Goal: Task Accomplishment & Management: Manage account settings

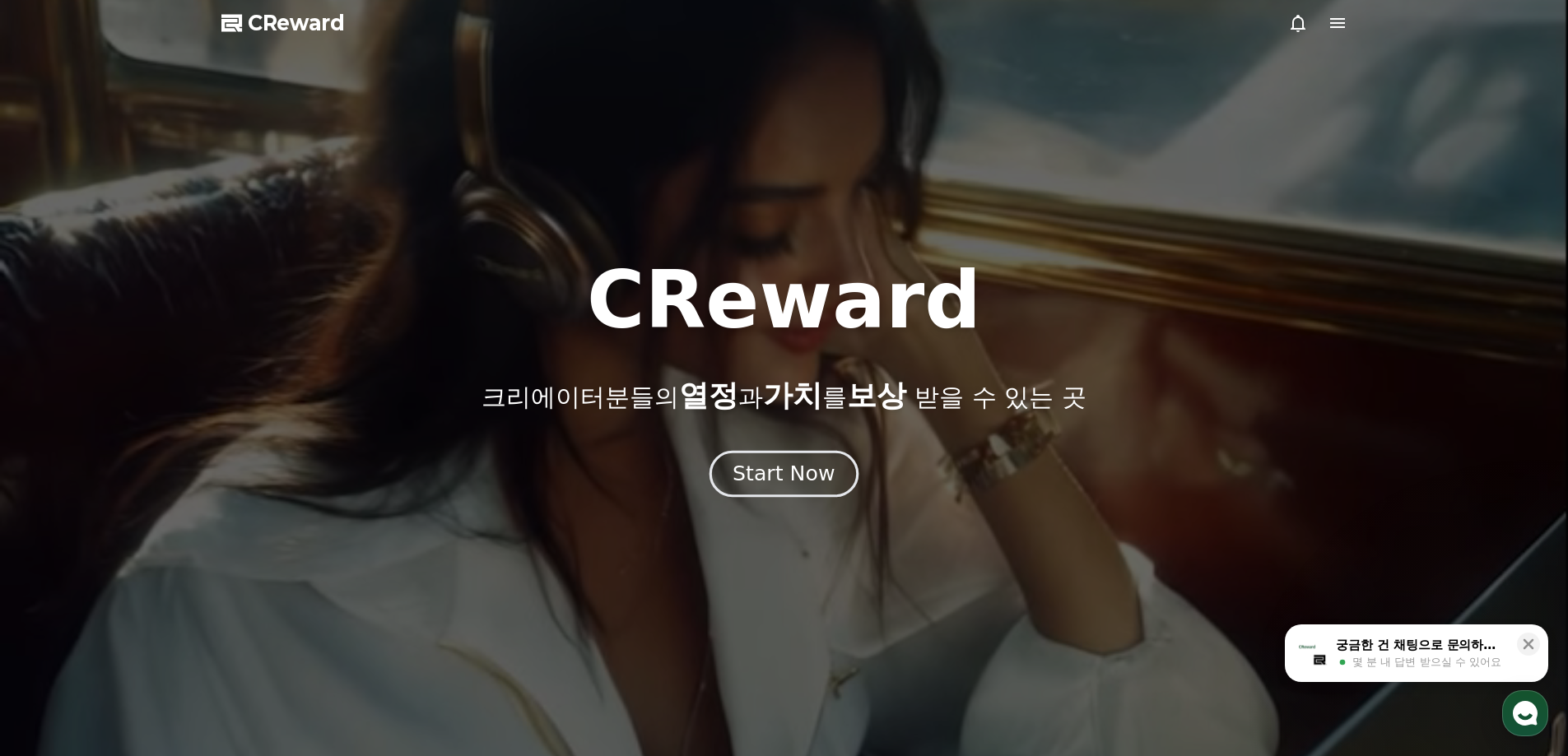
click at [817, 479] on div "Start Now" at bounding box center [783, 474] width 102 height 28
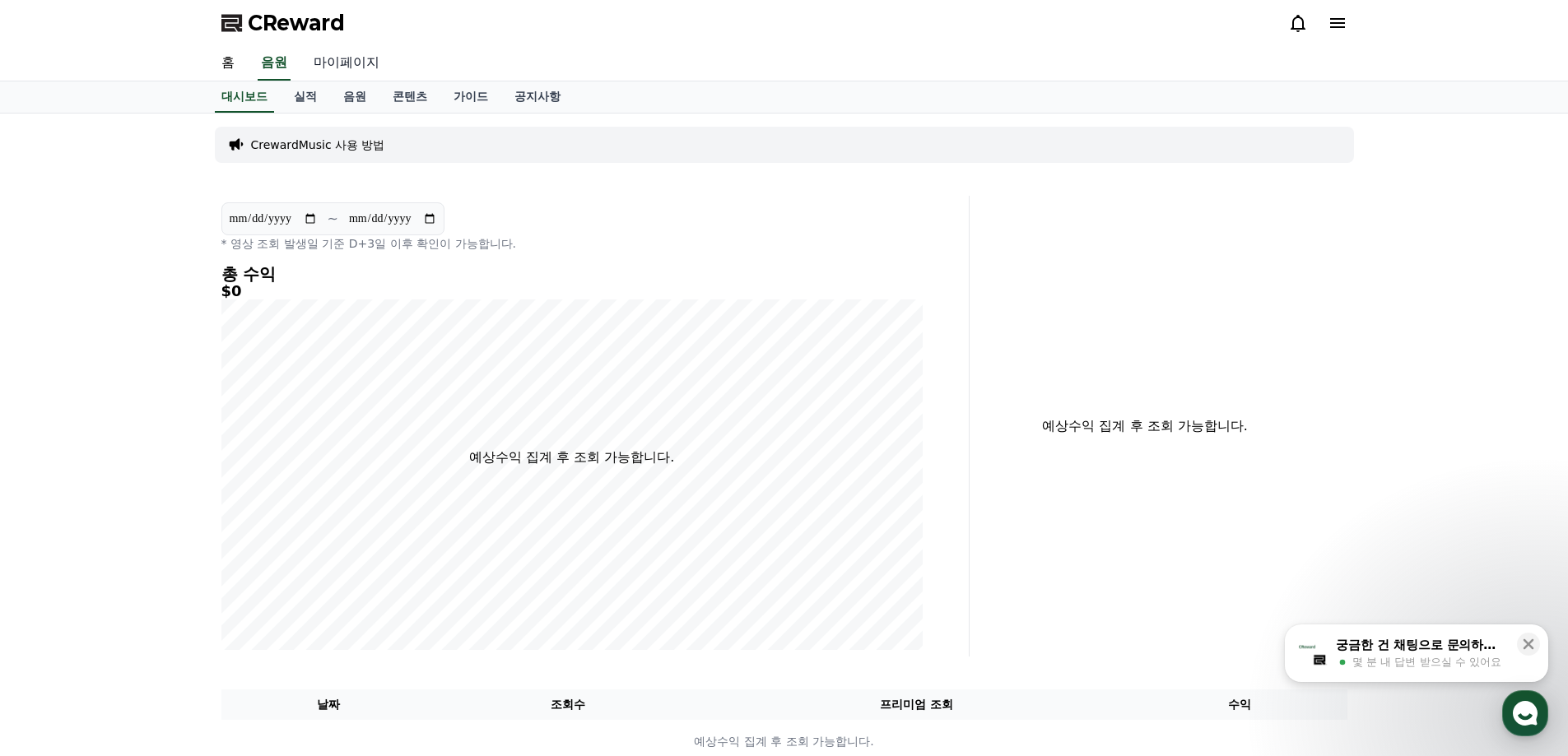
click at [342, 63] on link "마이페이지" at bounding box center [345, 63] width 92 height 35
select select "**********"
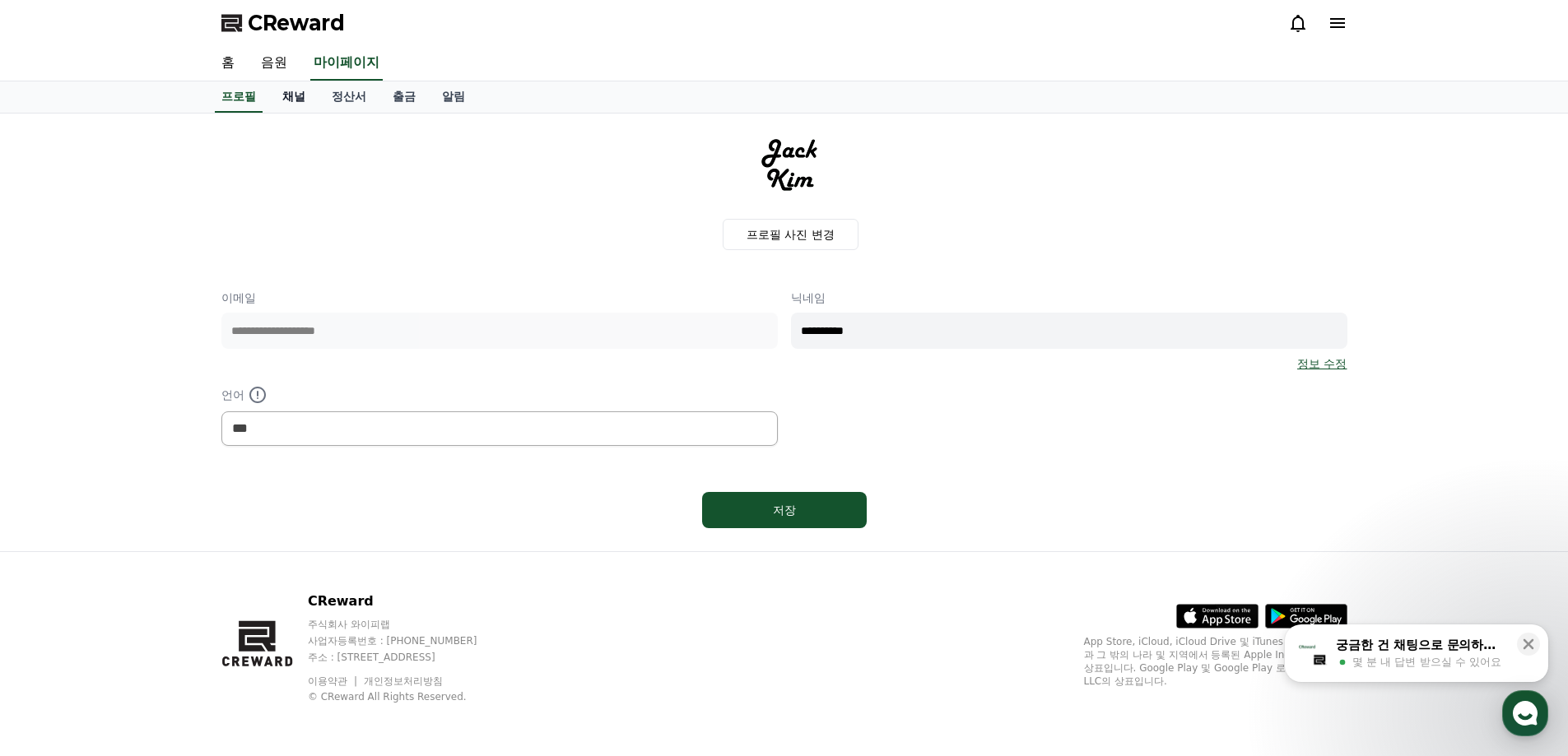
click at [300, 103] on link "채널" at bounding box center [294, 97] width 49 height 32
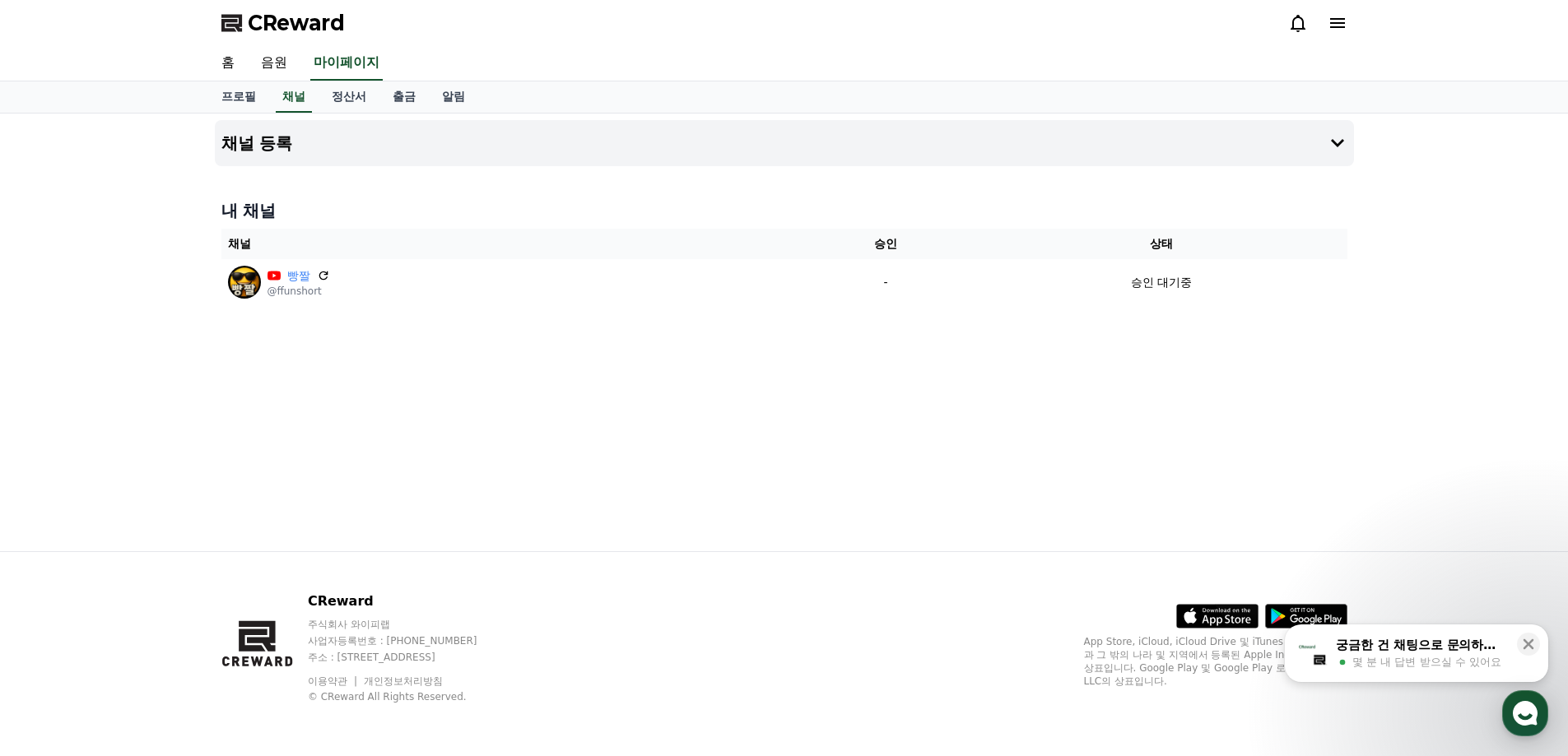
click at [1396, 642] on div "궁금한 건 채팅으로 문의하세요" at bounding box center [1421, 645] width 171 height 17
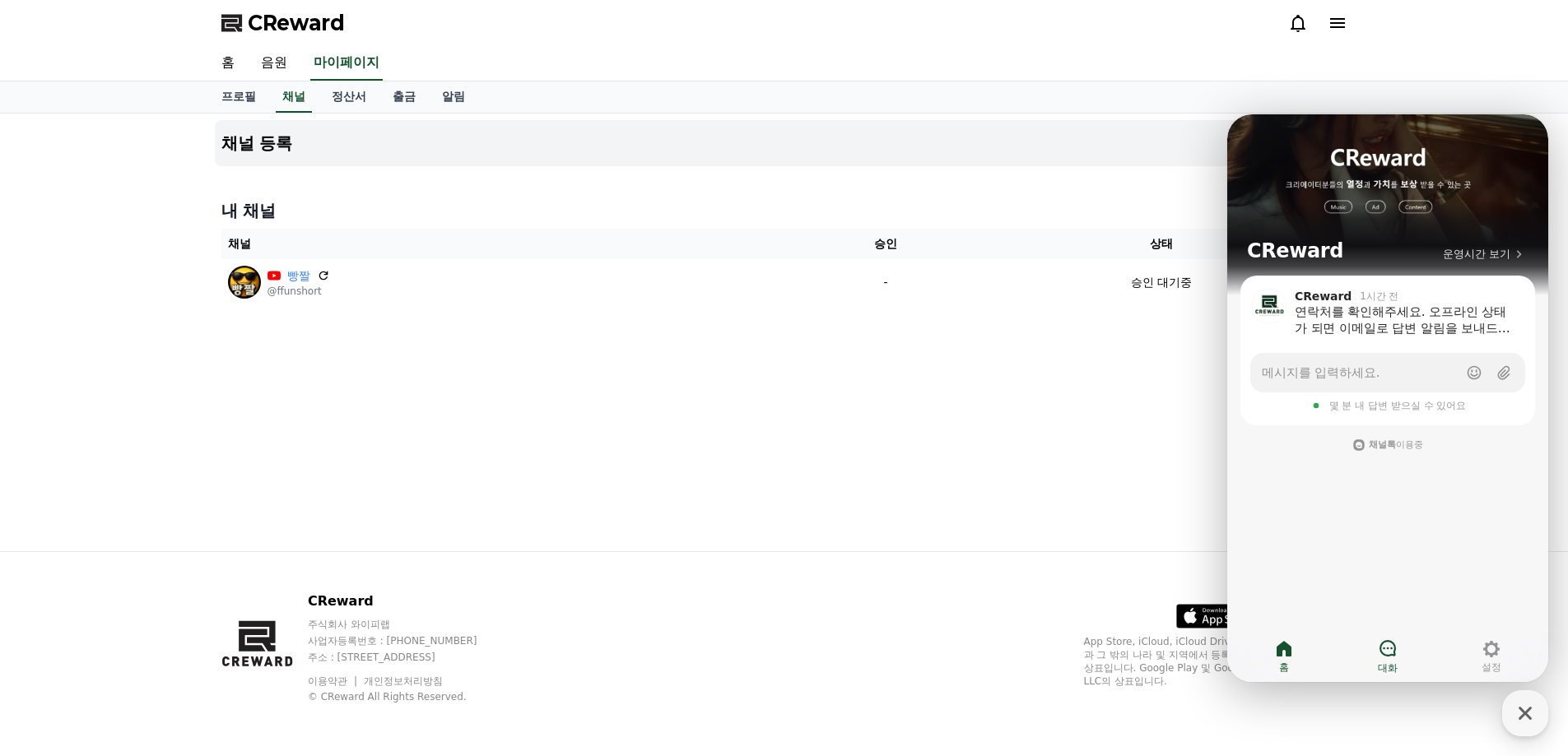
click at [1387, 652] on icon at bounding box center [1388, 648] width 20 height 20
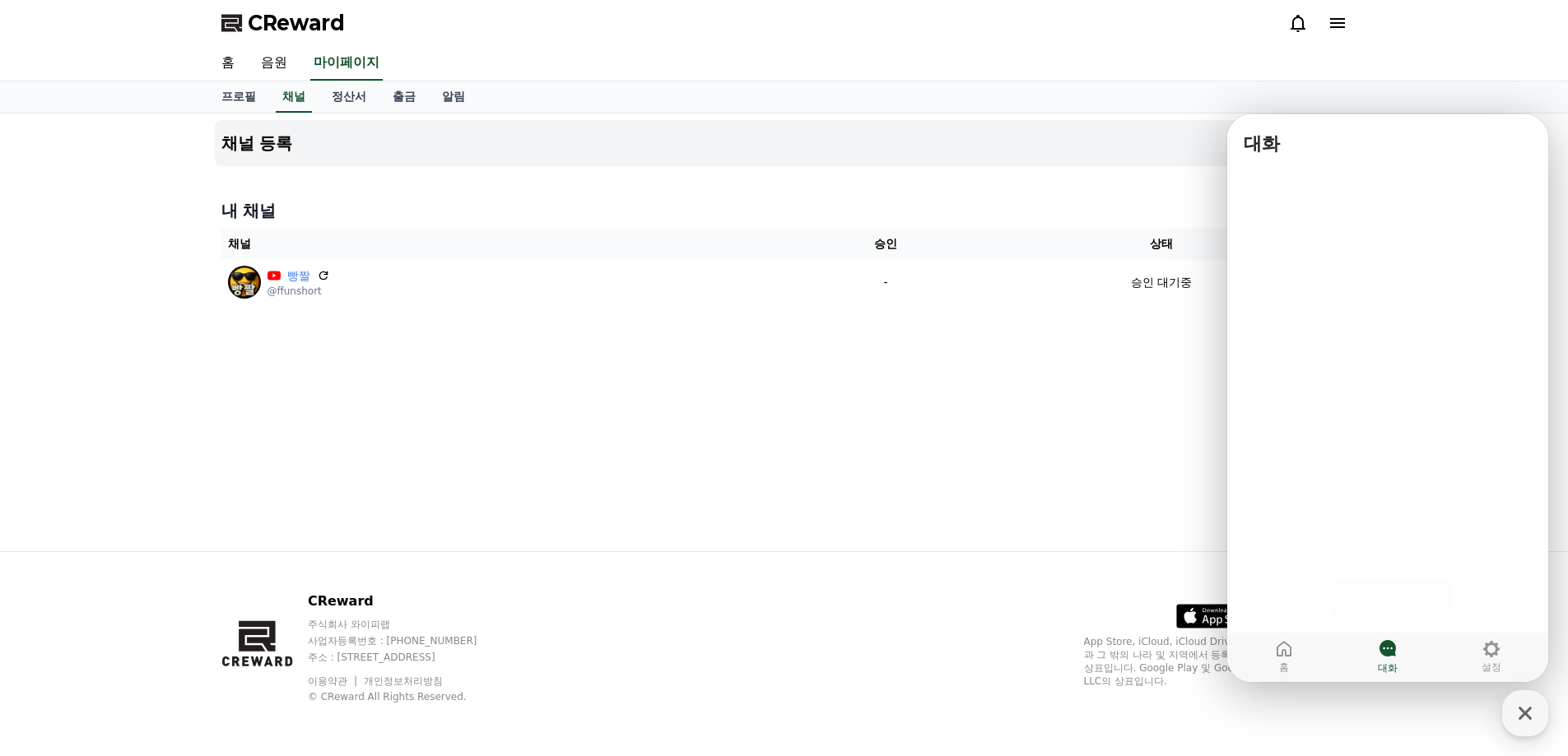
click at [1360, 210] on div "연락처를 확인해주세요. 오프라인 상태가 되면 이메일로 답변 알림을 보내드려요. (수집된 개인정보는 상담 답변 알림 목적으로만 이용되고, 삭제 …" at bounding box center [1408, 204] width 250 height 33
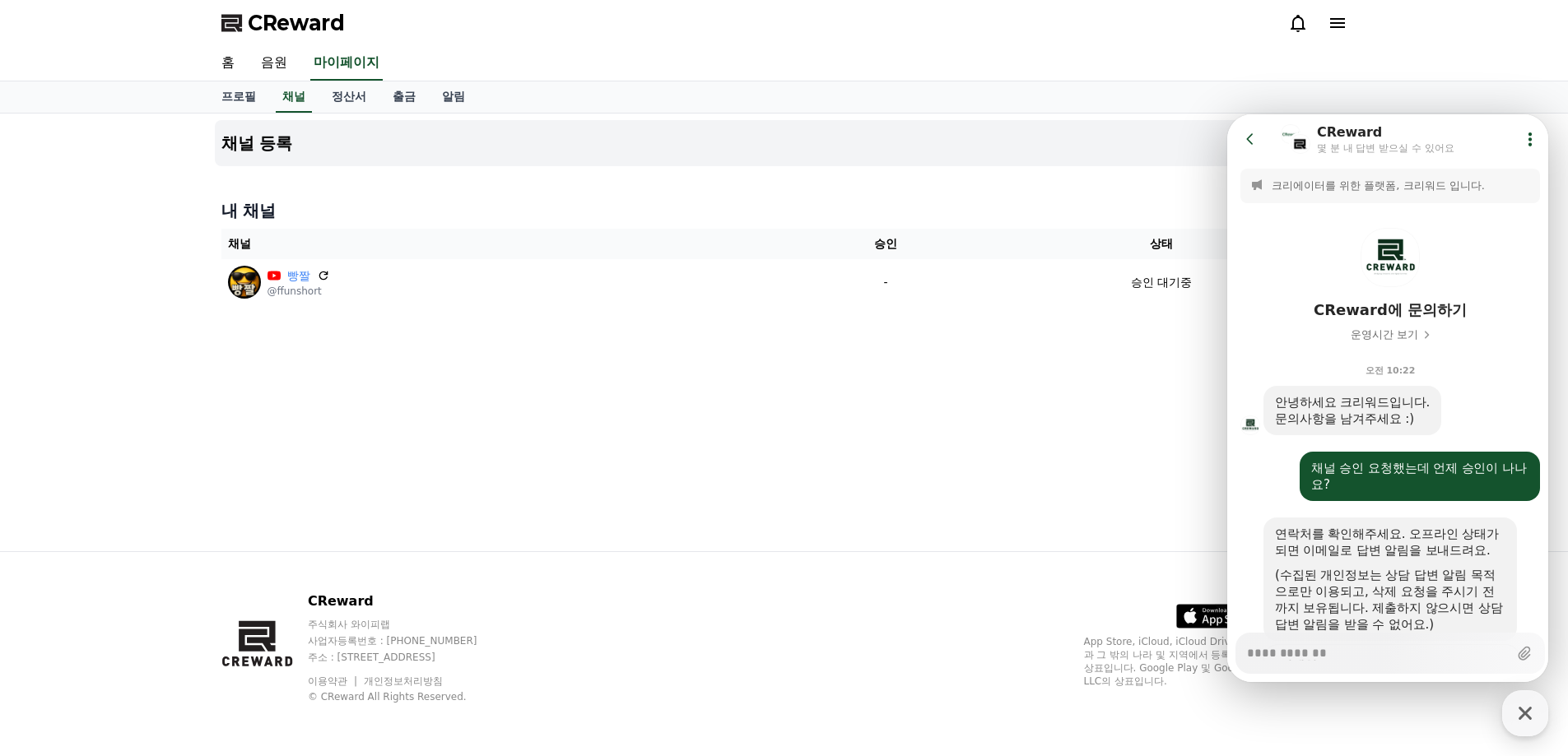
scroll to position [129, 0]
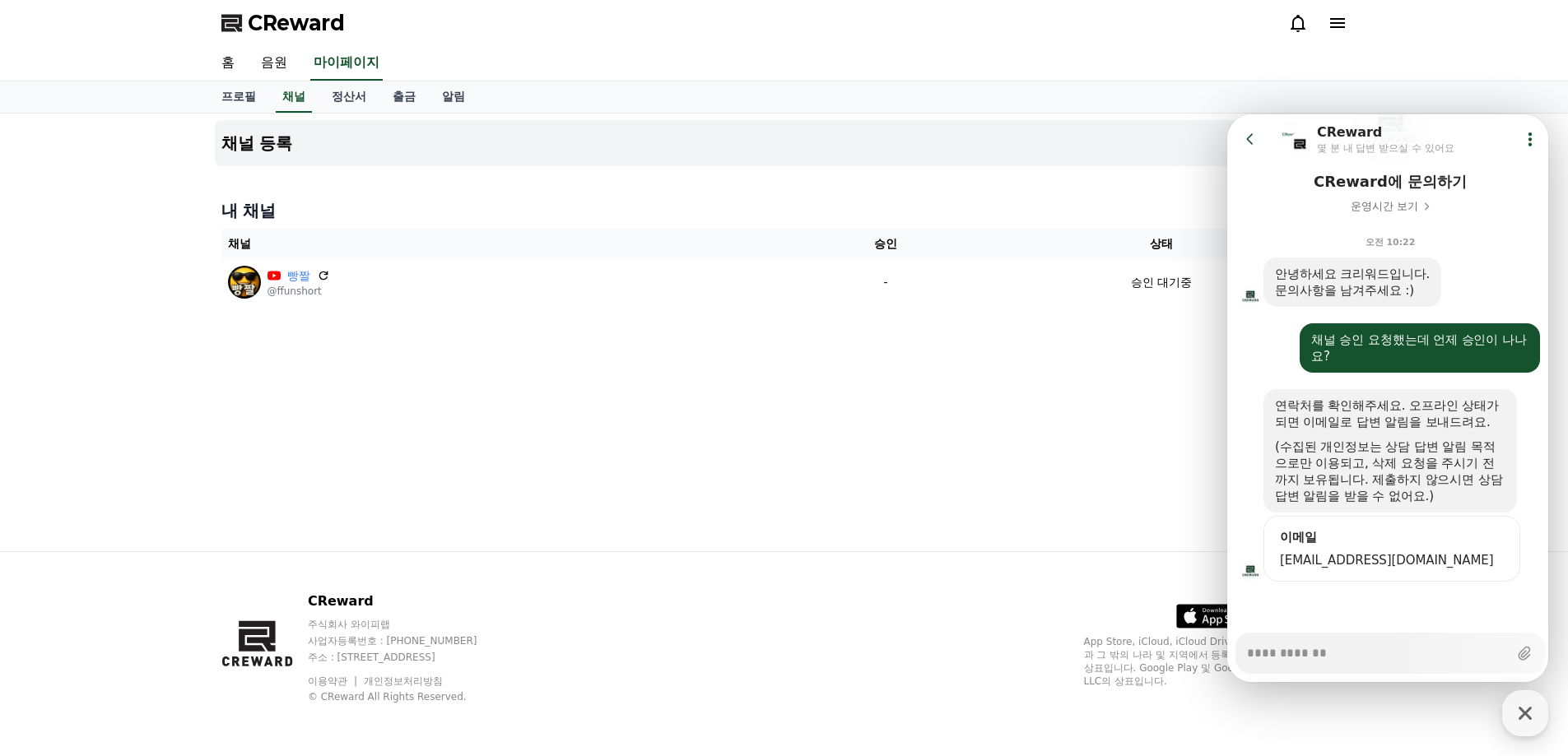
type textarea "*"
click at [1248, 143] on icon at bounding box center [1250, 139] width 17 height 17
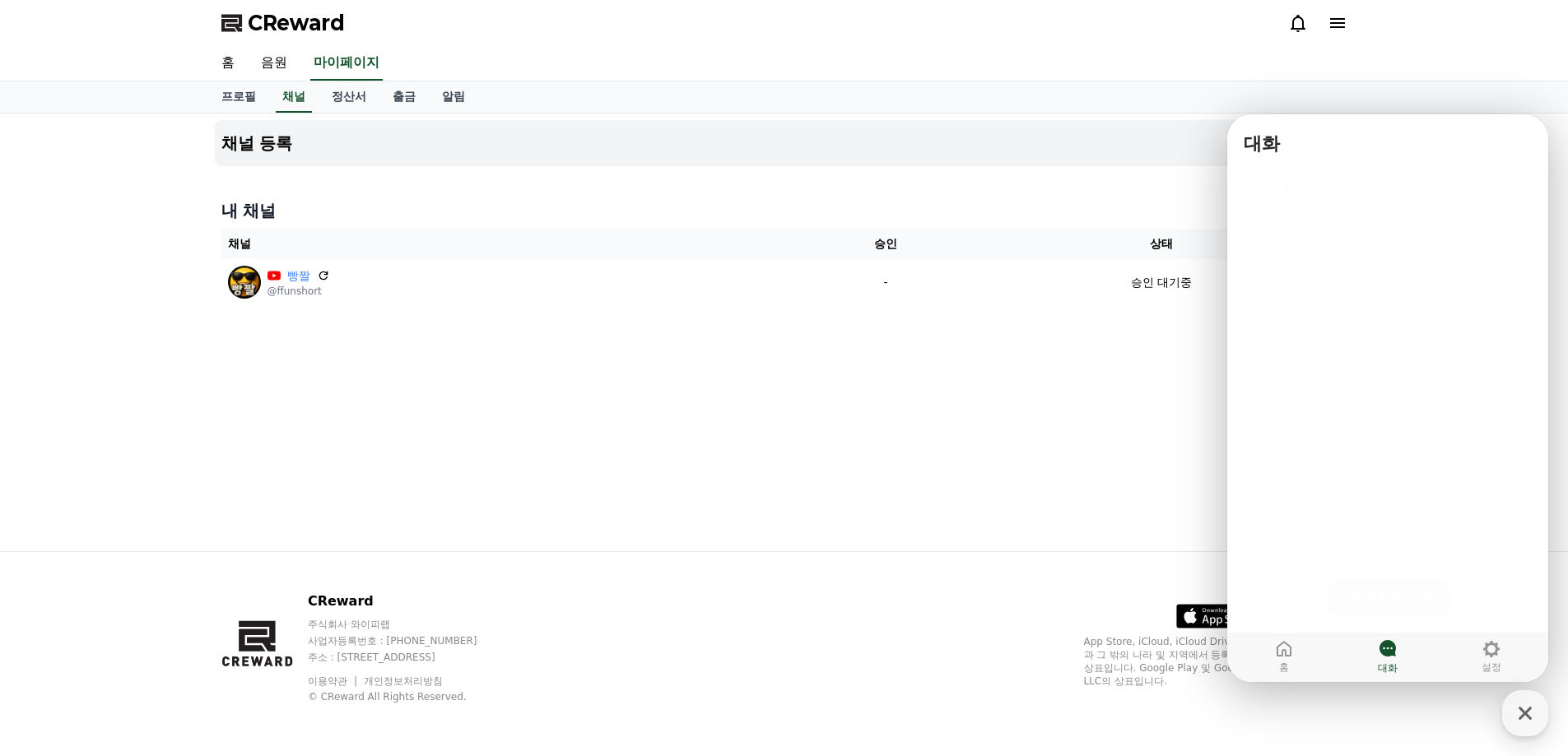
click at [1036, 525] on div "채널 등록 내 채널 채널 승인 상태 빵짤 @ffunshort - 승인 대기중" at bounding box center [784, 332] width 1152 height 437
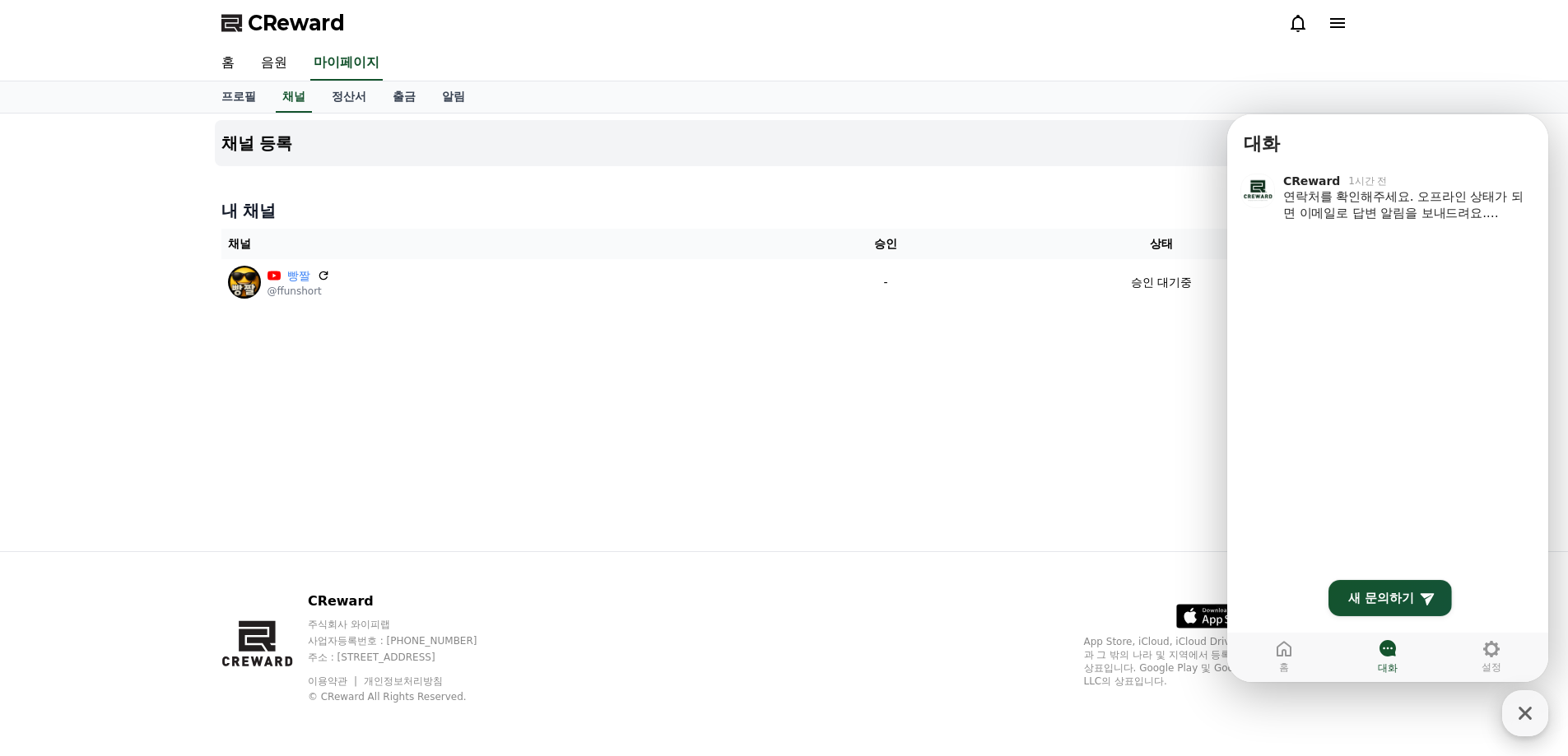
click at [1521, 715] on icon "button" at bounding box center [1525, 713] width 30 height 30
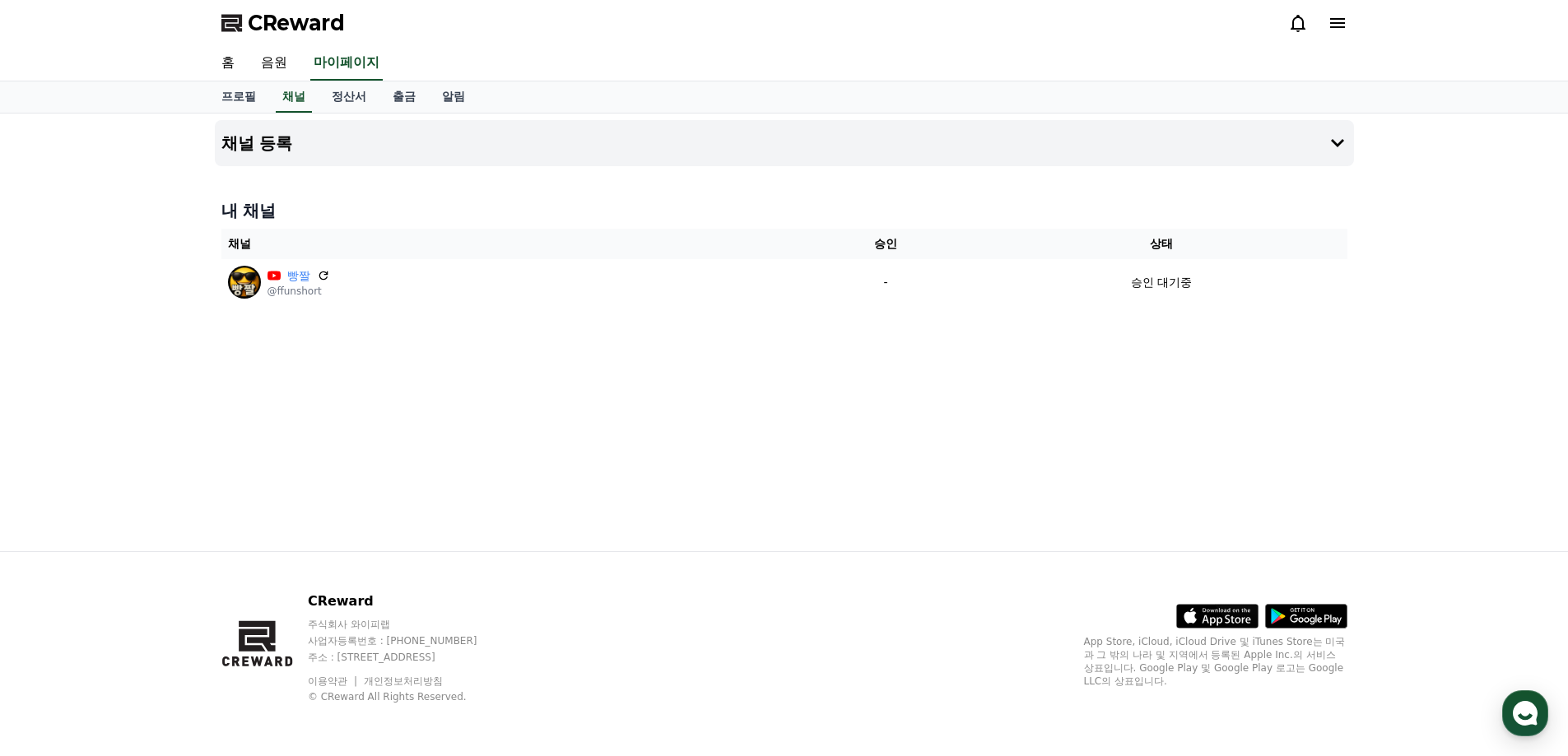
click at [1331, 24] on icon at bounding box center [1337, 23] width 15 height 10
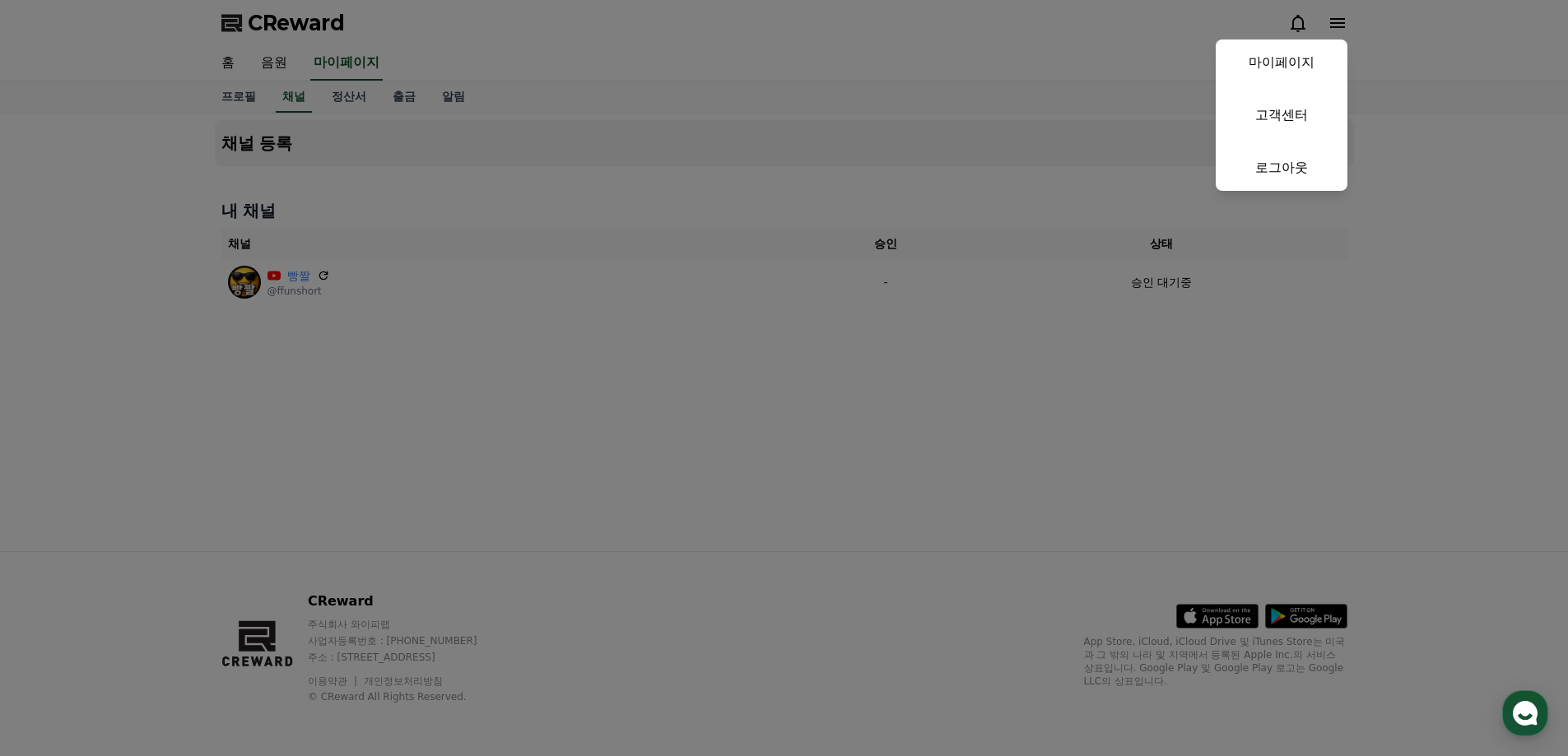
click at [1294, 24] on button "close" at bounding box center [784, 378] width 1568 height 756
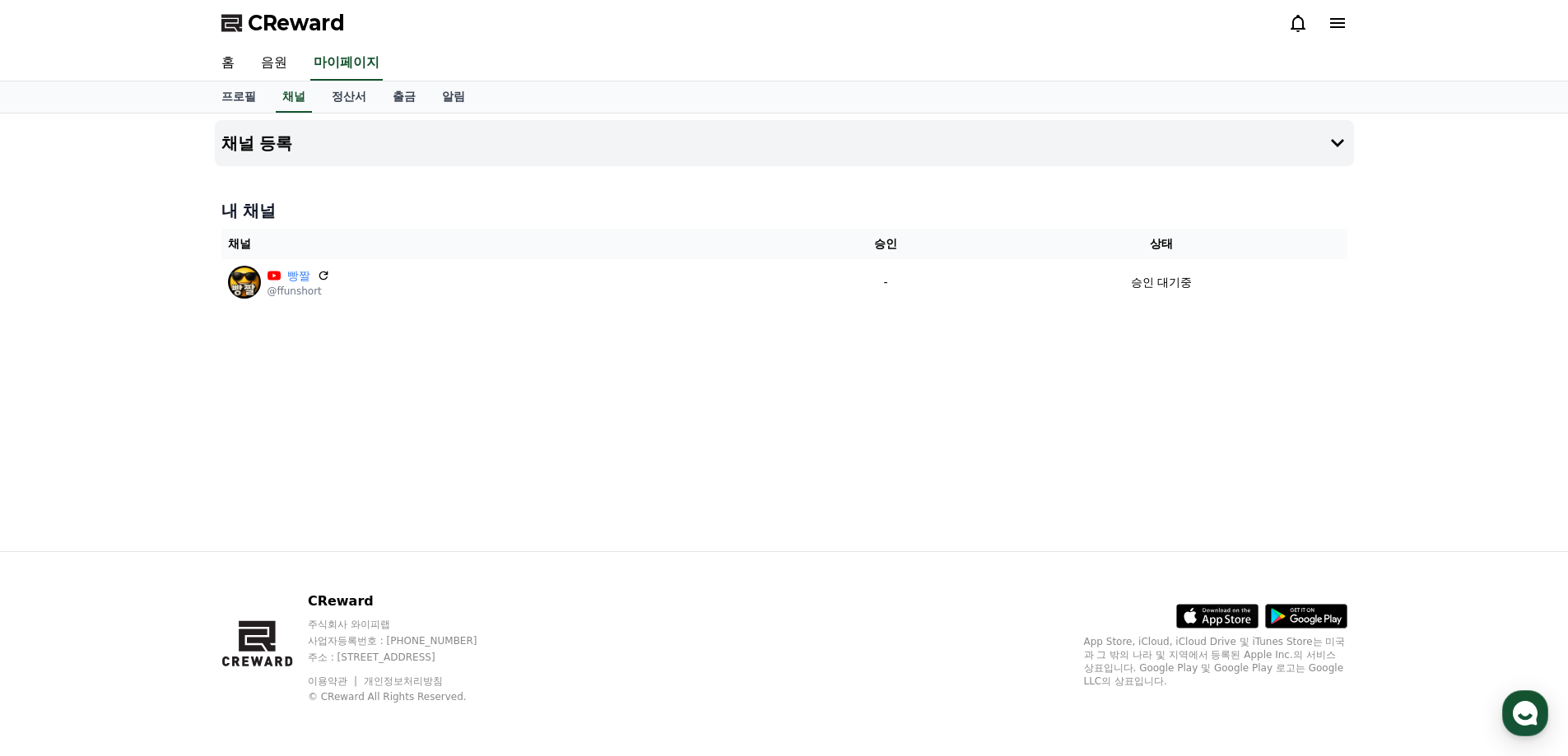
click at [1294, 24] on icon at bounding box center [1298, 23] width 20 height 20
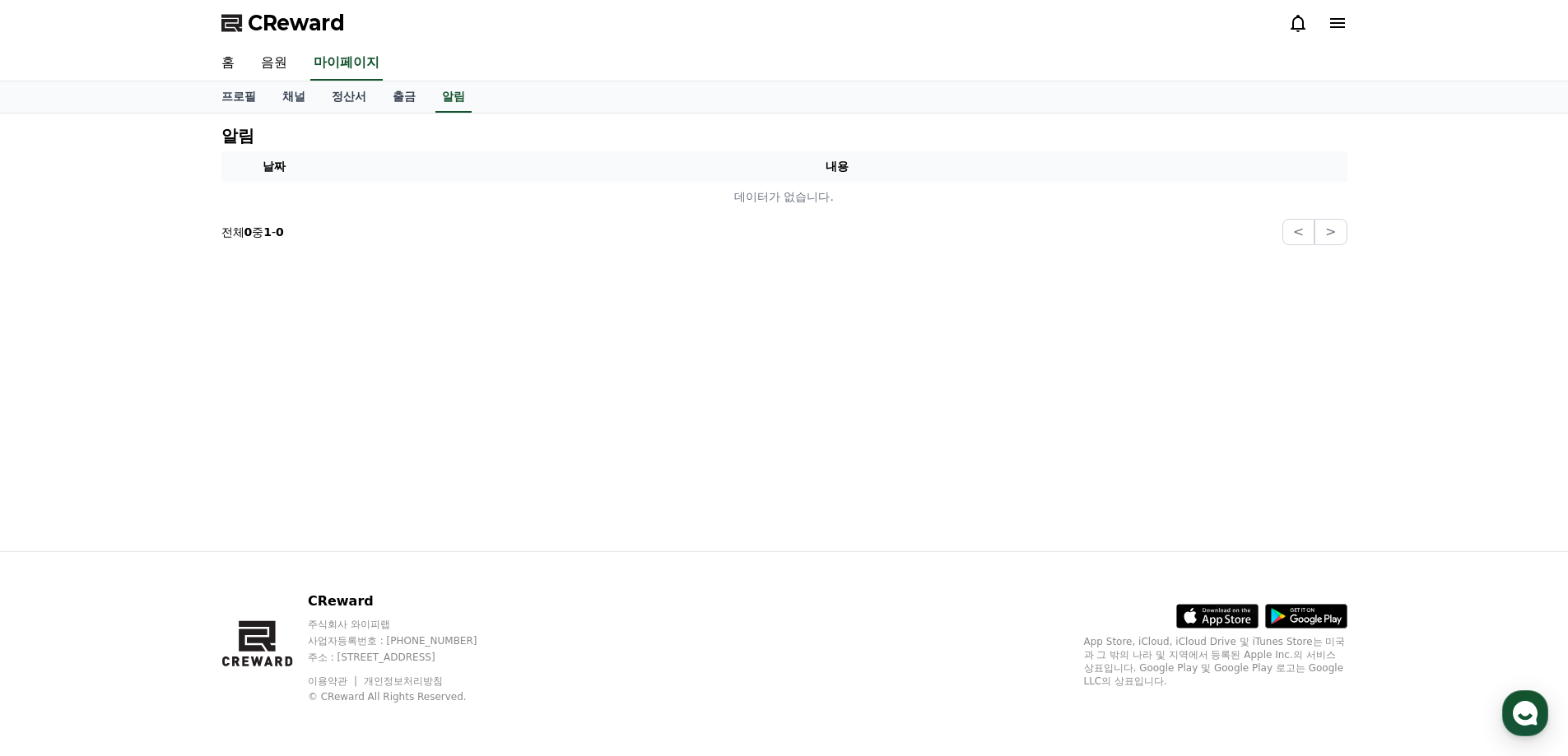
click at [1294, 24] on icon at bounding box center [1298, 23] width 20 height 20
